Goal: Communication & Community: Answer question/provide support

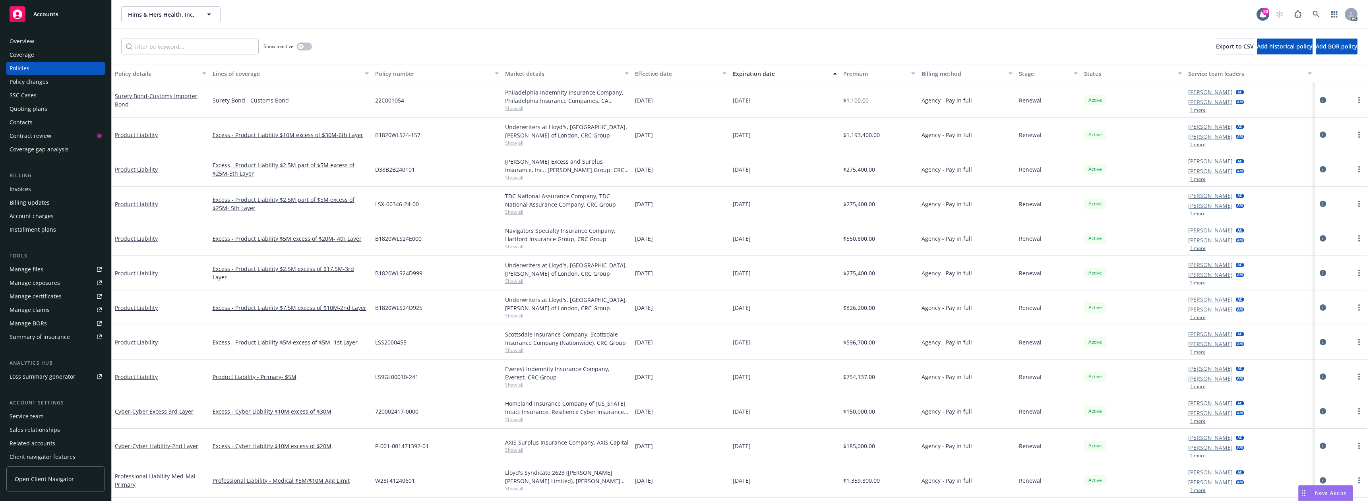
click at [1331, 494] on span "Nova Assist" at bounding box center [1330, 493] width 31 height 7
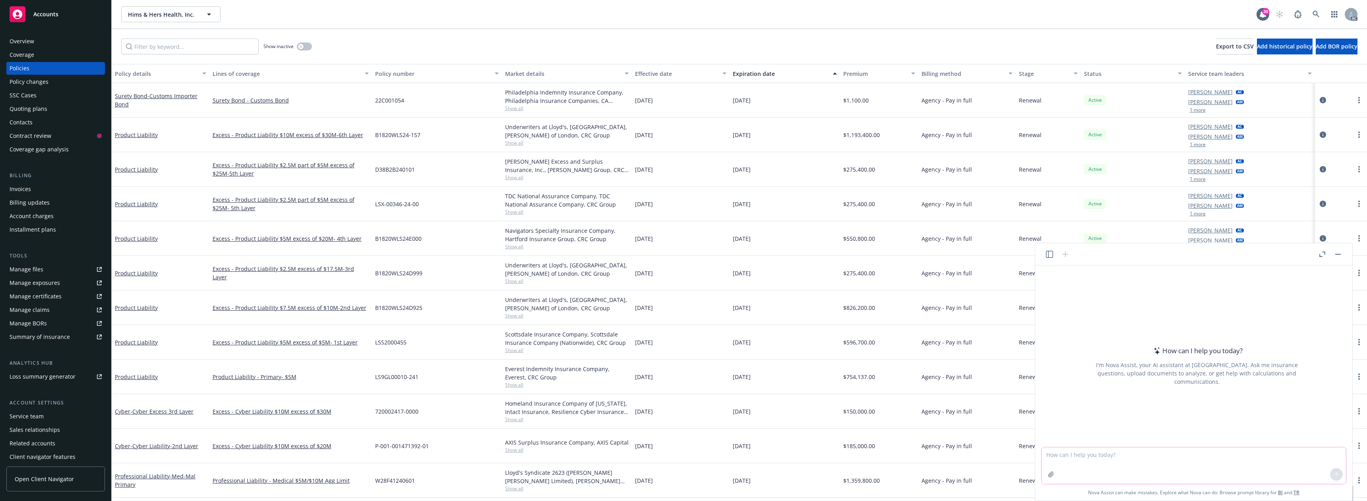
click at [1077, 456] on textarea at bounding box center [1193, 465] width 304 height 37
paste textarea "Hi [PERSON_NAME], I believe that this matter is already closed. [PERSON_NAME] i…"
type textarea "Hi [PERSON_NAME], I believe that this matter is already closed. [PERSON_NAME] i…"
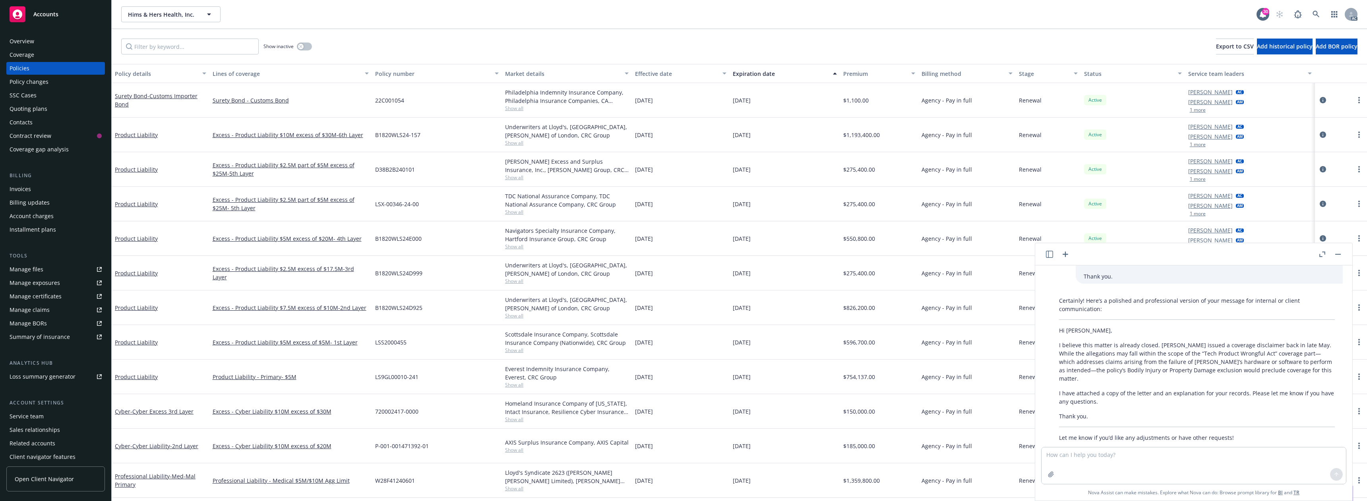
scroll to position [97, 0]
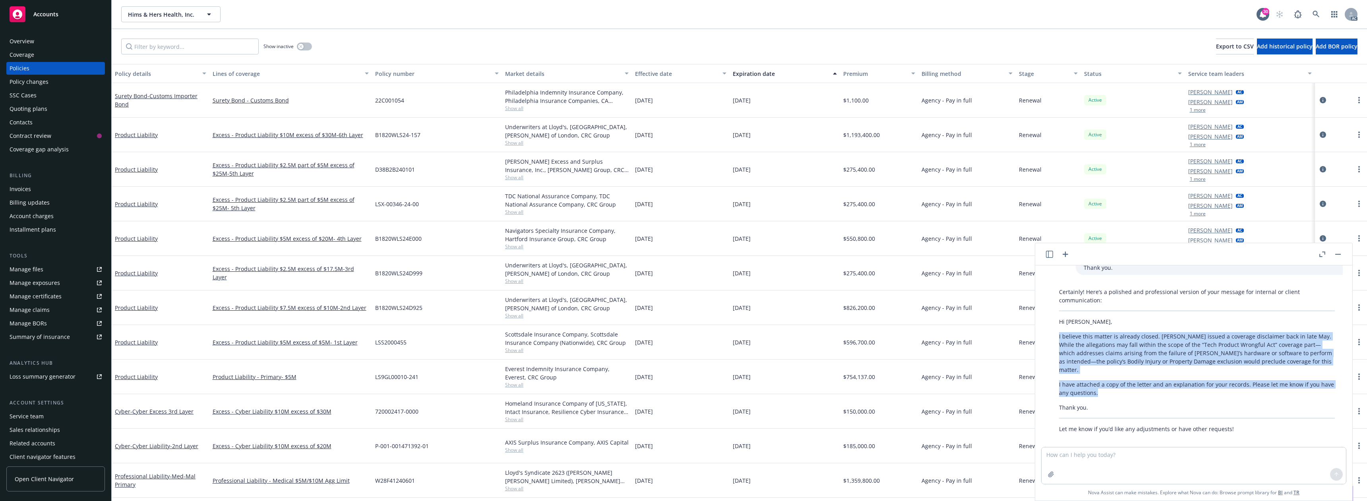
drag, startPoint x: 1056, startPoint y: 335, endPoint x: 1098, endPoint y: 388, distance: 67.0
click at [1098, 388] on div "Certainly! Here’s a polished and professional version of your message for inter…" at bounding box center [1197, 361] width 292 height 152
copy div "I believe this matter is already closed. [PERSON_NAME] issued a coverage discla…"
